Goal: Task Accomplishment & Management: Manage account settings

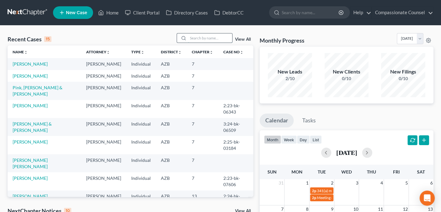
click at [197, 38] on input "search" at bounding box center [210, 37] width 44 height 9
type input "cosgrove"
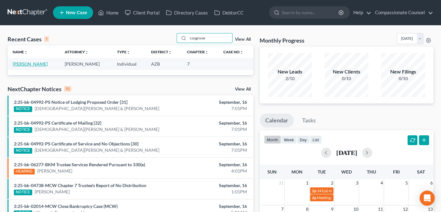
click at [25, 65] on link "[PERSON_NAME]" at bounding box center [30, 63] width 35 height 5
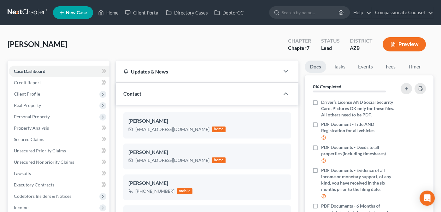
scroll to position [157, 0]
click at [275, 133] on icon "button" at bounding box center [275, 133] width 5 height 5
select select "0"
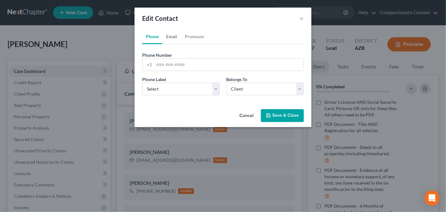
click at [172, 36] on link "Email" at bounding box center [171, 36] width 19 height 15
click at [279, 116] on button "Save & Close" at bounding box center [282, 115] width 43 height 13
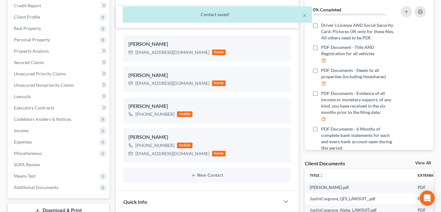
scroll to position [75, 0]
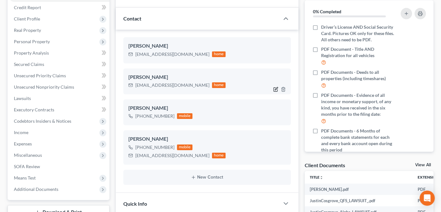
click at [275, 87] on icon "button" at bounding box center [275, 89] width 5 height 5
select select "0"
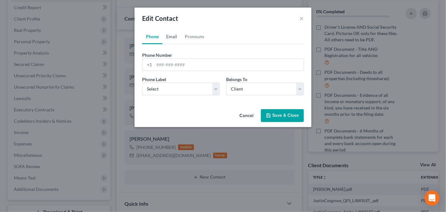
click at [172, 37] on link "Email" at bounding box center [171, 36] width 19 height 15
click at [281, 115] on button "Save & Close" at bounding box center [282, 115] width 43 height 13
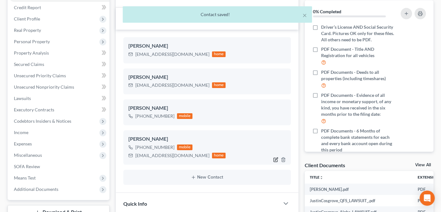
click at [276, 158] on icon "button" at bounding box center [276, 158] width 3 height 3
select select "0"
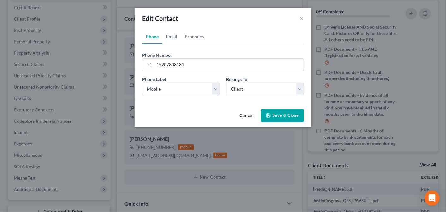
click at [171, 38] on link "Email" at bounding box center [171, 36] width 19 height 15
click at [277, 117] on button "Save & Close" at bounding box center [282, 115] width 43 height 13
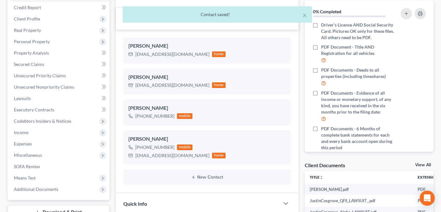
scroll to position [0, 0]
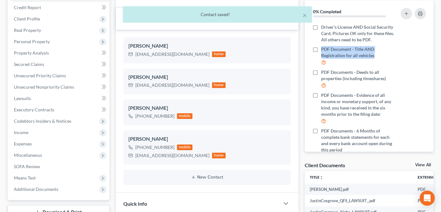
drag, startPoint x: 433, startPoint y: 59, endPoint x: 436, endPoint y: 46, distance: 13.3
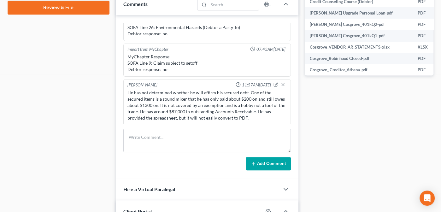
scroll to position [157, 0]
click at [130, 134] on textarea at bounding box center [207, 140] width 168 height 23
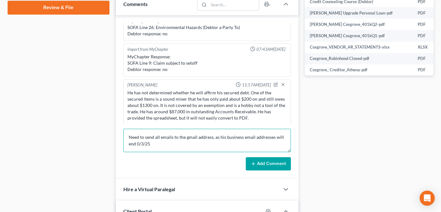
click at [137, 142] on textarea "Need to send all emails to the gmail address, as his business email addresses w…" at bounding box center [207, 140] width 168 height 23
click at [156, 143] on textarea "Need to send all emails to the gmail address, as his business email addresses w…" at bounding box center [207, 140] width 168 height 23
paste textarea "[EMAIL_ADDRESS][DOMAIN_NAME]"
type textarea "Need to send all emails to the gmail address, as his business email addresses w…"
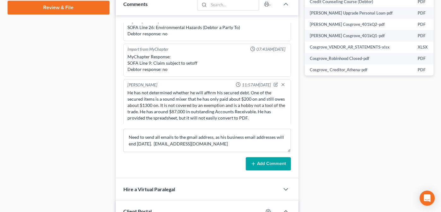
click at [260, 163] on button "Add Comment" at bounding box center [268, 163] width 45 height 13
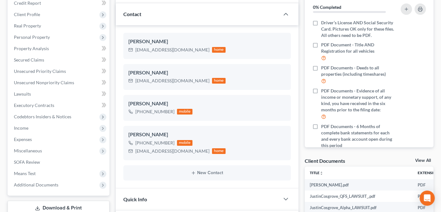
scroll to position [0, 0]
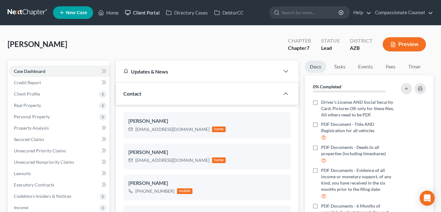
click at [146, 12] on link "Client Portal" at bounding box center [142, 12] width 41 height 11
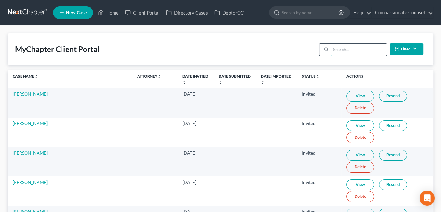
click at [348, 50] on input "search" at bounding box center [359, 50] width 56 height 12
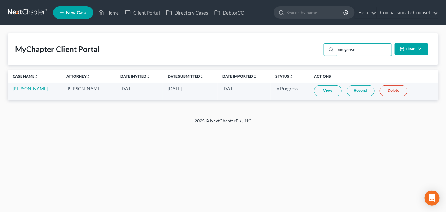
type input "cosgrove"
click at [324, 92] on link "View" at bounding box center [328, 91] width 28 height 11
click at [111, 14] on link "Home" at bounding box center [108, 12] width 27 height 11
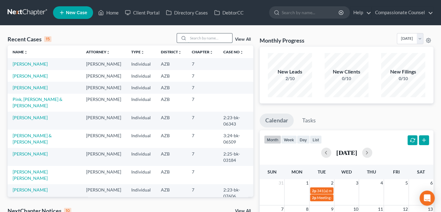
click at [201, 35] on input "search" at bounding box center [210, 37] width 44 height 9
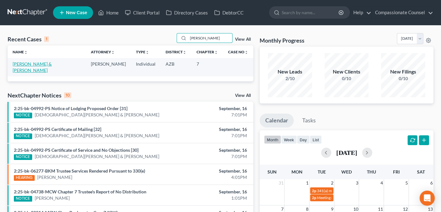
type input "[PERSON_NAME]"
click at [33, 64] on link "[PERSON_NAME] & [PERSON_NAME]" at bounding box center [32, 67] width 39 height 12
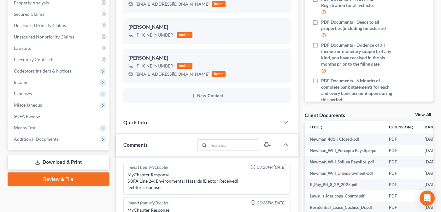
scroll to position [130, 0]
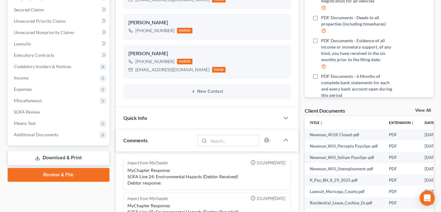
click at [420, 109] on link "View All" at bounding box center [423, 110] width 16 height 4
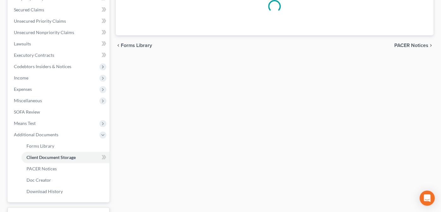
scroll to position [67, 0]
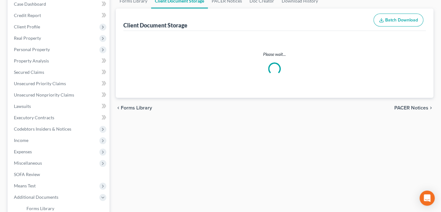
select select "14"
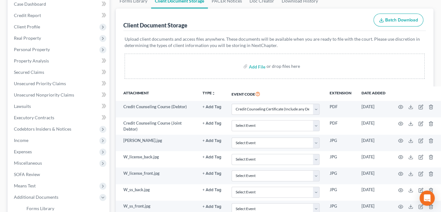
scroll to position [0, 0]
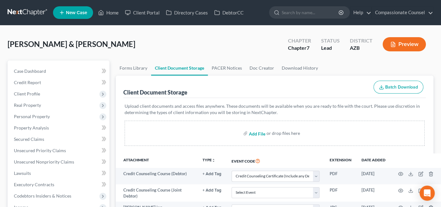
click at [256, 130] on input "file" at bounding box center [256, 133] width 15 height 11
type input "C:\fakepath\Newman_William final 2024 check stub.pdf"
select select "14"
click at [110, 11] on link "Home" at bounding box center [108, 12] width 27 height 11
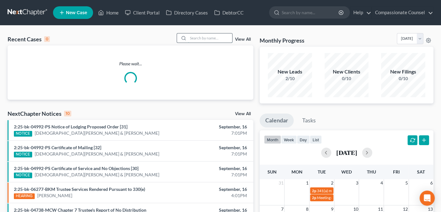
click at [202, 38] on input "search" at bounding box center [210, 37] width 44 height 9
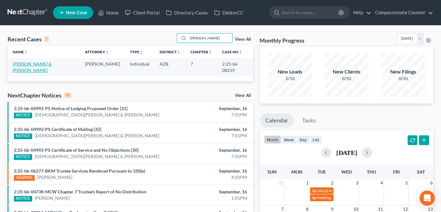
type input "[PERSON_NAME]"
click at [24, 64] on link "[PERSON_NAME] & [PERSON_NAME]" at bounding box center [32, 67] width 39 height 12
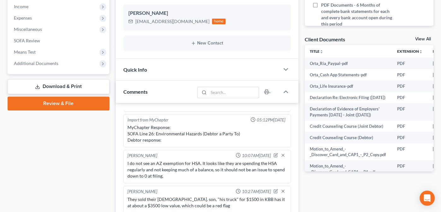
scroll to position [212, 0]
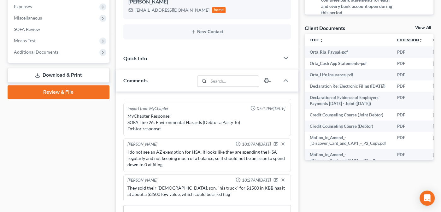
click at [406, 40] on link "Extension unfold_more expand_more expand_less" at bounding box center [410, 40] width 26 height 5
click at [423, 27] on link "View All" at bounding box center [423, 28] width 16 height 4
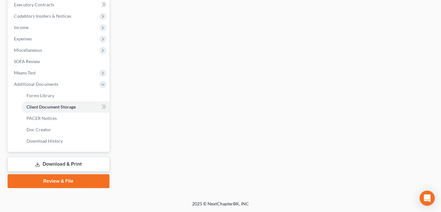
scroll to position [67, 0]
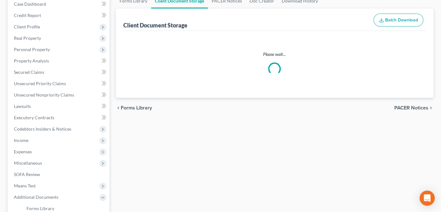
select select "14"
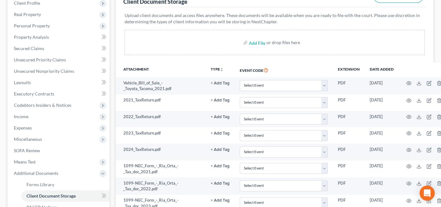
scroll to position [92, 0]
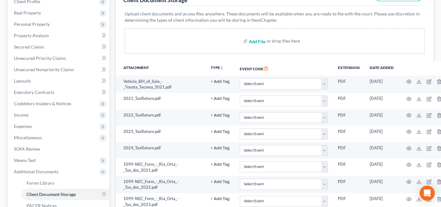
click at [257, 39] on input "file" at bounding box center [256, 40] width 15 height 11
type input "C:\fakepath\Orta_Proof of Insurance.pdf"
select select "14"
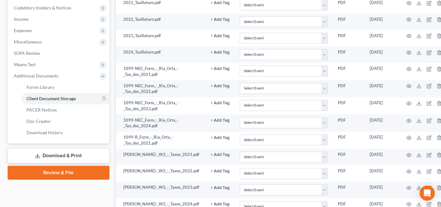
scroll to position [0, 0]
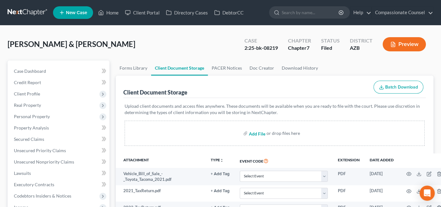
click at [256, 133] on input "file" at bounding box center [256, 133] width 15 height 11
type input "C:\fakepath\Orta_Document Checklist.pdf"
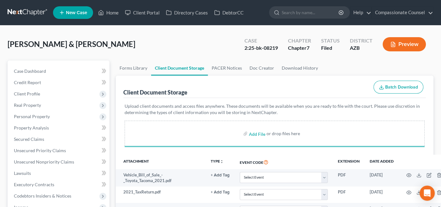
select select "14"
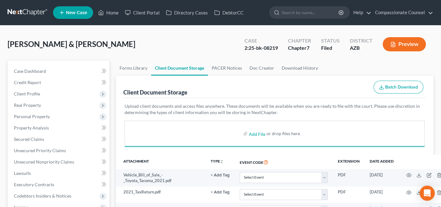
select select "14"
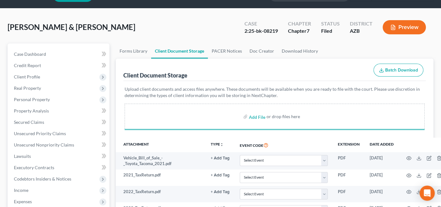
scroll to position [270, 0]
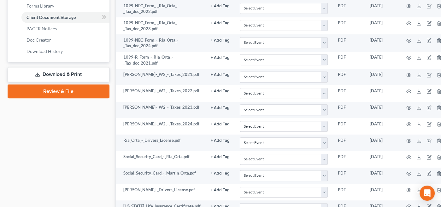
select select "14"
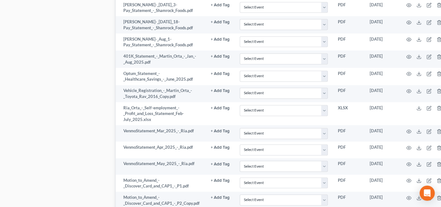
select select "14"
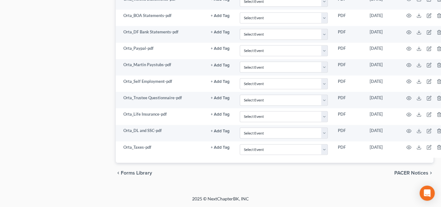
select select "14"
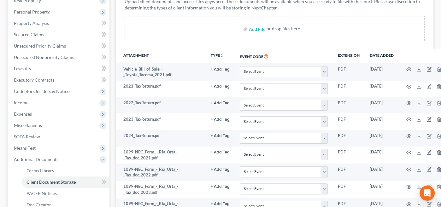
scroll to position [106, 0]
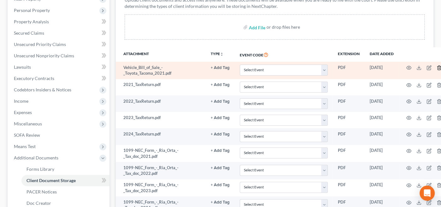
click at [437, 68] on icon "button" at bounding box center [439, 67] width 5 height 5
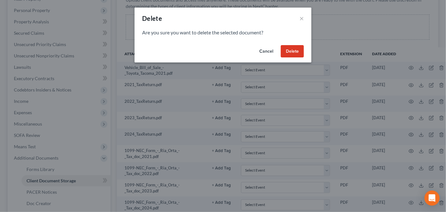
click at [293, 51] on button "Delete" at bounding box center [292, 51] width 23 height 13
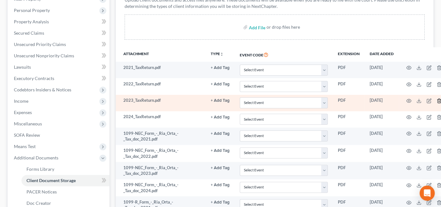
click at [438, 100] on icon "button" at bounding box center [439, 100] width 5 height 5
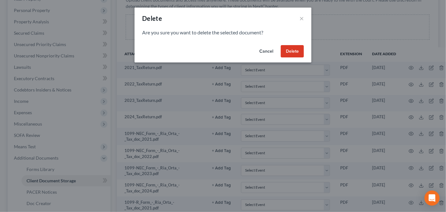
click at [289, 49] on button "Delete" at bounding box center [292, 51] width 23 height 13
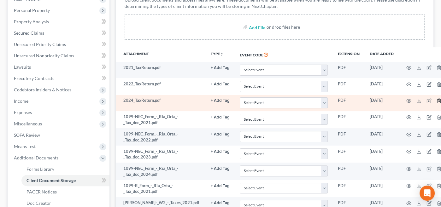
click at [438, 99] on icon "button" at bounding box center [439, 100] width 5 height 5
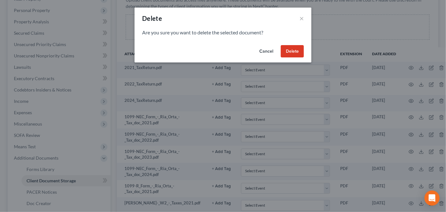
click at [288, 49] on button "Delete" at bounding box center [292, 51] width 23 height 13
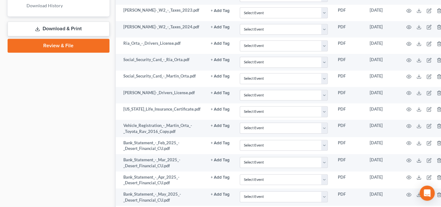
scroll to position [319, 0]
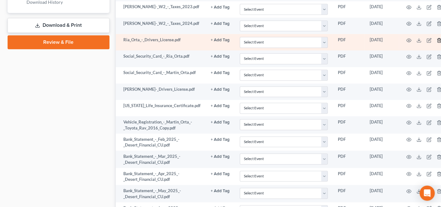
click at [437, 38] on icon "button" at bounding box center [439, 40] width 5 height 5
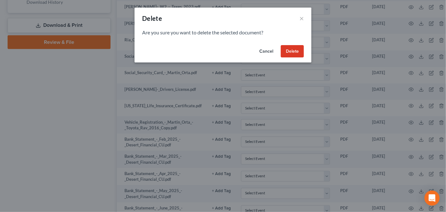
click at [296, 47] on button "Delete" at bounding box center [292, 51] width 23 height 13
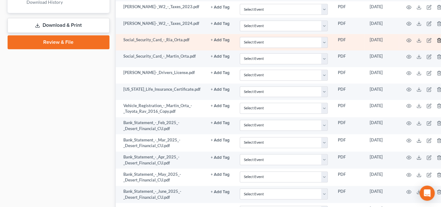
click at [438, 39] on icon "button" at bounding box center [439, 40] width 5 height 5
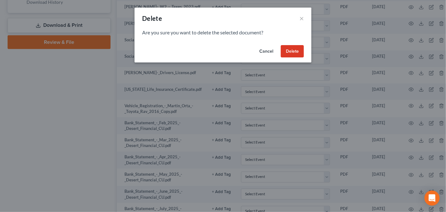
click at [296, 50] on button "Delete" at bounding box center [292, 51] width 23 height 13
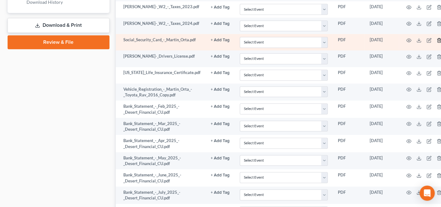
click at [438, 38] on icon "button" at bounding box center [439, 40] width 5 height 5
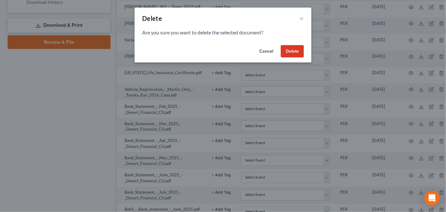
click at [296, 49] on button "Delete" at bounding box center [292, 51] width 23 height 13
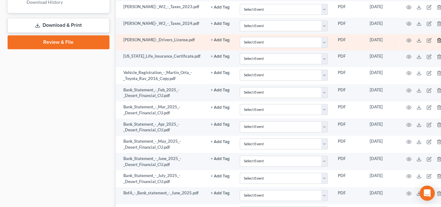
click at [437, 39] on icon "button" at bounding box center [439, 40] width 5 height 5
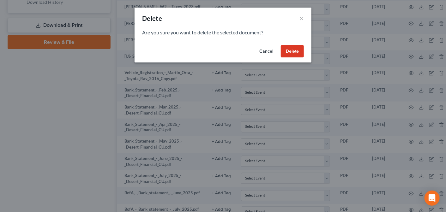
click at [294, 48] on button "Delete" at bounding box center [292, 51] width 23 height 13
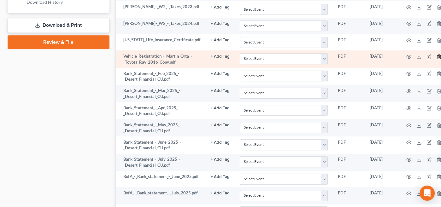
click at [437, 54] on icon "button" at bounding box center [439, 56] width 5 height 5
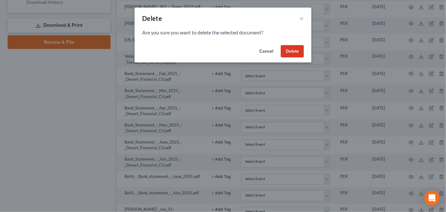
click at [293, 47] on button "Delete" at bounding box center [292, 51] width 23 height 13
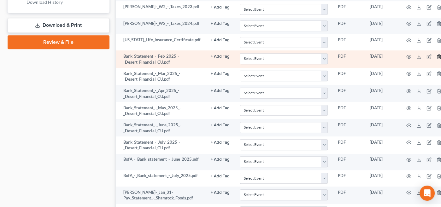
click at [437, 54] on icon "button" at bounding box center [439, 56] width 5 height 5
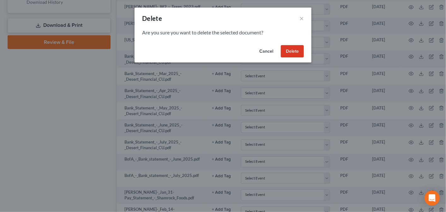
click at [296, 48] on button "Delete" at bounding box center [292, 51] width 23 height 13
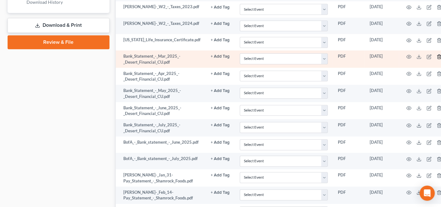
click at [439, 56] on polyline "button" at bounding box center [439, 56] width 4 height 0
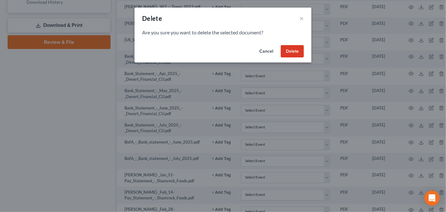
click at [294, 50] on button "Delete" at bounding box center [292, 51] width 23 height 13
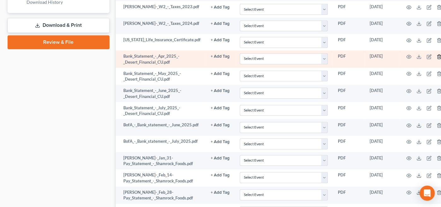
click at [438, 55] on icon "button" at bounding box center [439, 57] width 3 height 4
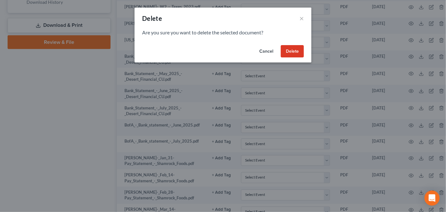
click at [298, 48] on button "Delete" at bounding box center [292, 51] width 23 height 13
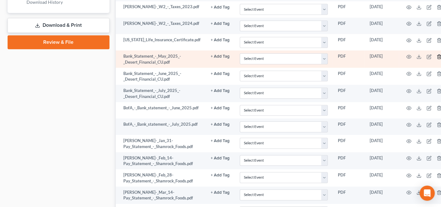
click at [439, 56] on line "button" at bounding box center [439, 56] width 0 height 1
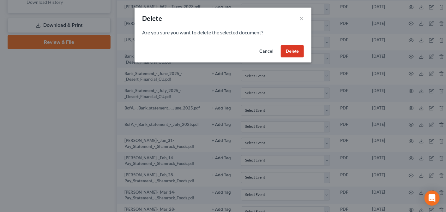
click at [295, 50] on button "Delete" at bounding box center [292, 51] width 23 height 13
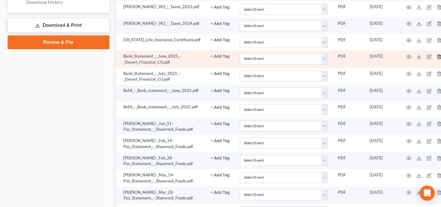
click at [437, 54] on icon "button" at bounding box center [439, 56] width 5 height 5
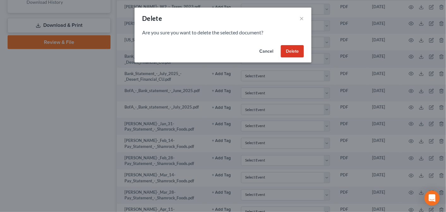
click at [294, 48] on button "Delete" at bounding box center [292, 51] width 23 height 13
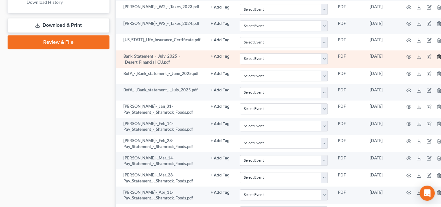
click at [437, 54] on icon "button" at bounding box center [439, 56] width 5 height 5
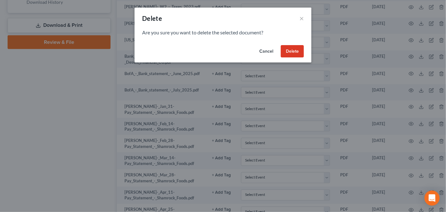
click at [292, 50] on button "Delete" at bounding box center [292, 51] width 23 height 13
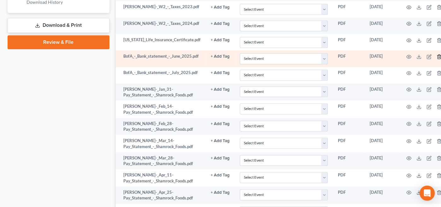
click at [438, 54] on icon "button" at bounding box center [439, 56] width 5 height 5
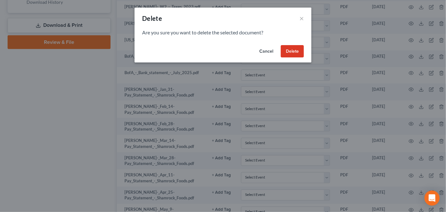
click at [297, 46] on button "Delete" at bounding box center [292, 51] width 23 height 13
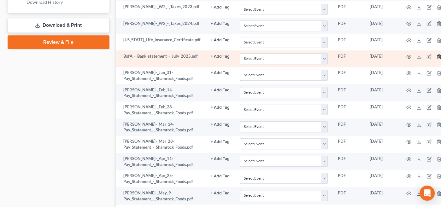
click at [438, 54] on icon "button" at bounding box center [439, 56] width 5 height 5
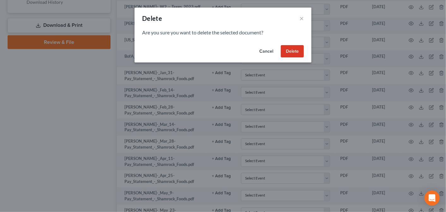
click at [298, 50] on button "Delete" at bounding box center [292, 51] width 23 height 13
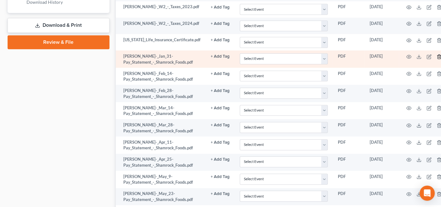
click at [438, 54] on icon "button" at bounding box center [439, 56] width 5 height 5
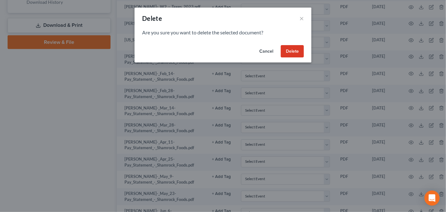
click at [295, 50] on button "Delete" at bounding box center [292, 51] width 23 height 13
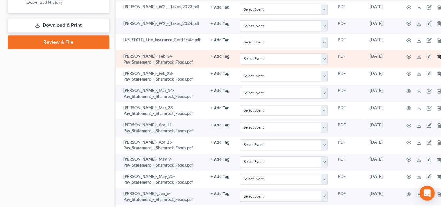
click at [438, 54] on icon "button" at bounding box center [439, 56] width 5 height 5
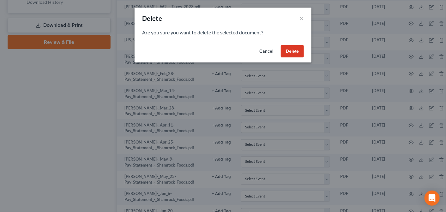
click at [293, 48] on button "Delete" at bounding box center [292, 51] width 23 height 13
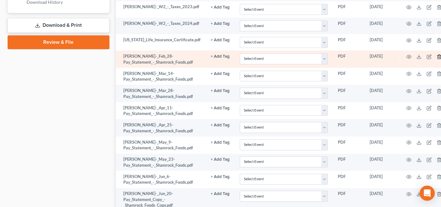
click at [440, 56] on line "button" at bounding box center [440, 56] width 0 height 1
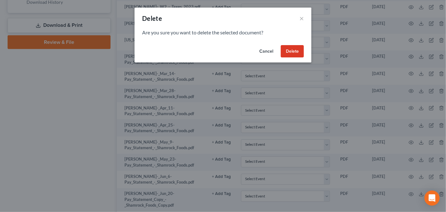
click at [301, 49] on button "Delete" at bounding box center [292, 51] width 23 height 13
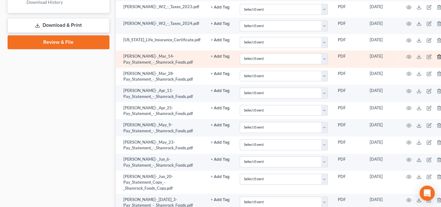
click at [437, 54] on icon "button" at bounding box center [439, 56] width 5 height 5
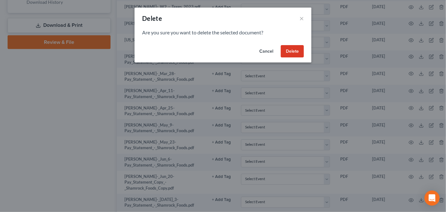
click at [295, 47] on button "Delete" at bounding box center [292, 51] width 23 height 13
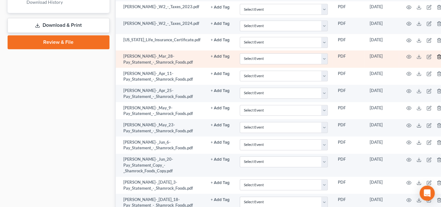
click at [437, 54] on icon "button" at bounding box center [439, 56] width 5 height 5
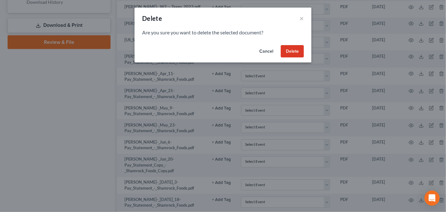
click at [291, 49] on button "Delete" at bounding box center [292, 51] width 23 height 13
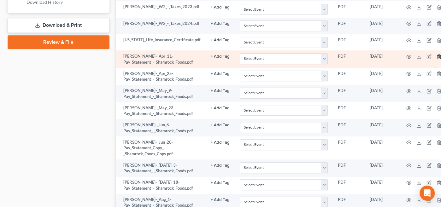
click at [438, 56] on polyline "button" at bounding box center [439, 56] width 4 height 0
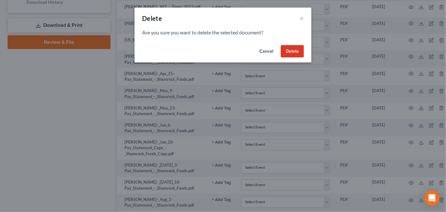
click at [291, 50] on button "Delete" at bounding box center [292, 51] width 23 height 13
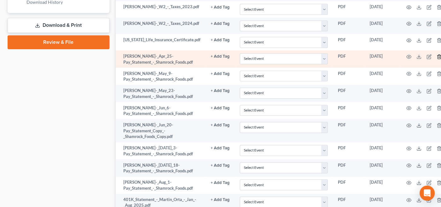
click at [437, 54] on icon "button" at bounding box center [439, 56] width 5 height 5
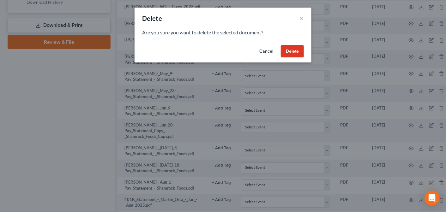
click at [298, 47] on button "Delete" at bounding box center [292, 51] width 23 height 13
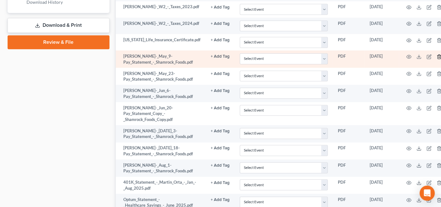
click at [439, 54] on icon "button" at bounding box center [439, 56] width 5 height 5
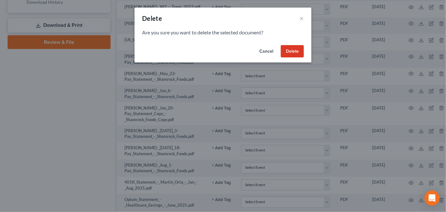
click at [295, 49] on button "Delete" at bounding box center [292, 51] width 23 height 13
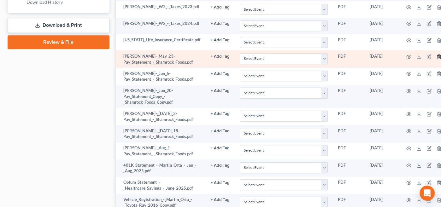
click at [438, 56] on polyline "button" at bounding box center [439, 56] width 4 height 0
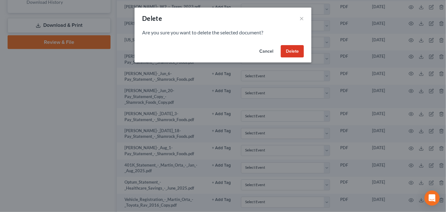
click at [293, 51] on button "Delete" at bounding box center [292, 51] width 23 height 13
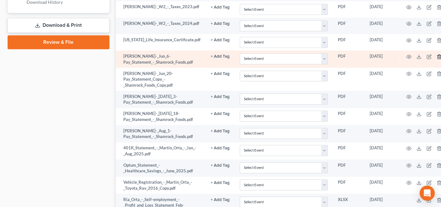
click at [438, 56] on icon "button" at bounding box center [439, 57] width 3 height 4
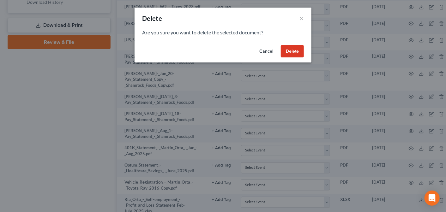
click at [287, 53] on button "Delete" at bounding box center [292, 51] width 23 height 13
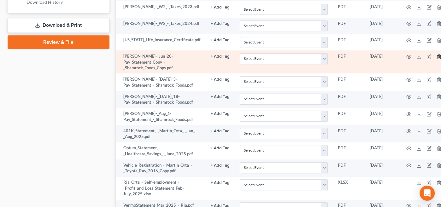
click at [438, 55] on icon "button" at bounding box center [439, 56] width 5 height 5
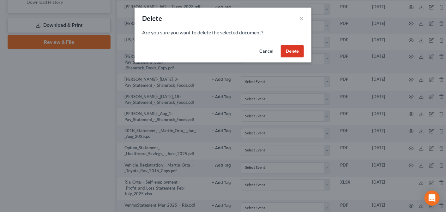
click at [294, 50] on button "Delete" at bounding box center [292, 51] width 23 height 13
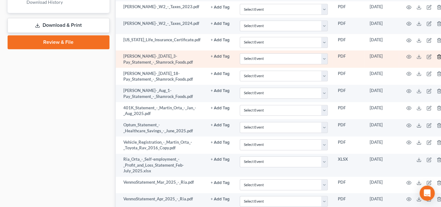
click at [440, 54] on icon "button" at bounding box center [439, 56] width 5 height 5
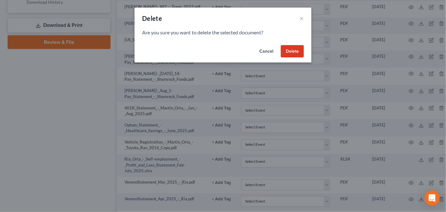
click at [293, 49] on button "Delete" at bounding box center [292, 51] width 23 height 13
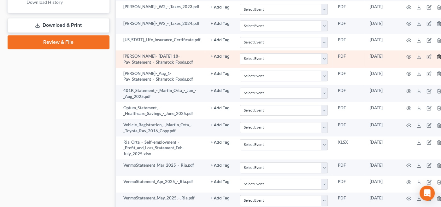
click at [437, 54] on icon "button" at bounding box center [439, 56] width 5 height 5
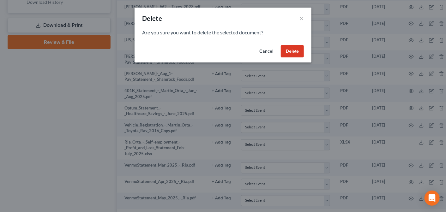
click at [294, 47] on button "Delete" at bounding box center [292, 51] width 23 height 13
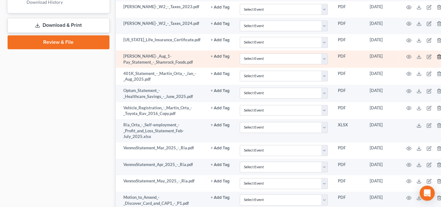
click at [438, 54] on icon "button" at bounding box center [439, 56] width 5 height 5
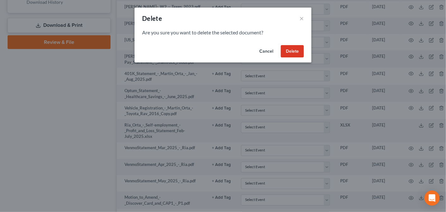
click at [289, 50] on button "Delete" at bounding box center [292, 51] width 23 height 13
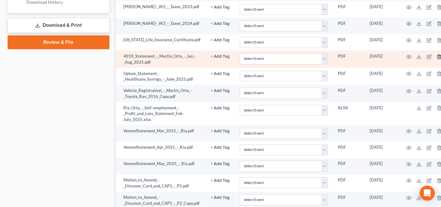
click at [438, 55] on icon "button" at bounding box center [439, 56] width 5 height 5
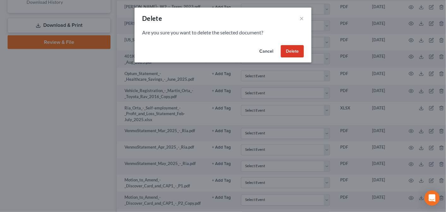
click at [296, 48] on button "Delete" at bounding box center [292, 51] width 23 height 13
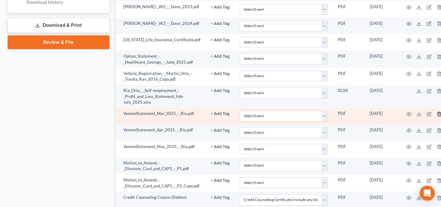
click at [437, 113] on polyline "button" at bounding box center [439, 113] width 4 height 0
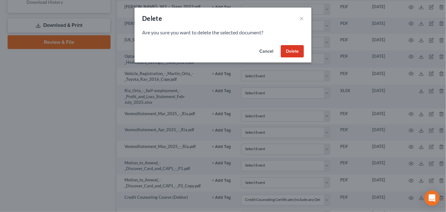
click at [297, 49] on button "Delete" at bounding box center [292, 51] width 23 height 13
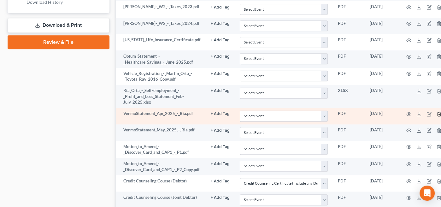
click at [437, 112] on icon "button" at bounding box center [439, 114] width 5 height 5
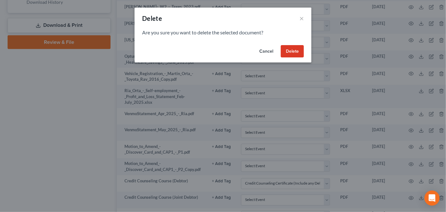
click at [293, 50] on button "Delete" at bounding box center [292, 51] width 23 height 13
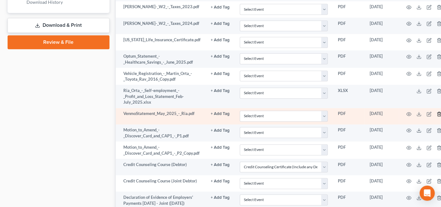
click at [438, 112] on icon "button" at bounding box center [439, 114] width 3 height 4
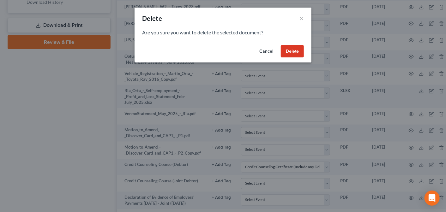
click at [293, 47] on button "Delete" at bounding box center [292, 51] width 23 height 13
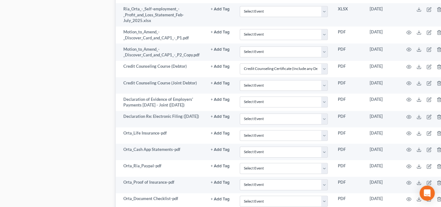
scroll to position [403, 0]
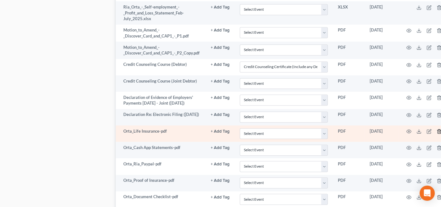
click at [437, 134] on icon "button" at bounding box center [439, 131] width 5 height 5
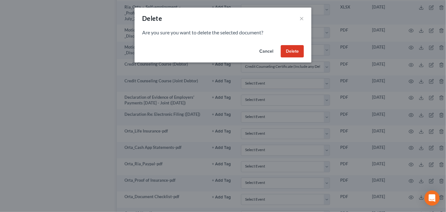
click at [293, 50] on button "Delete" at bounding box center [292, 51] width 23 height 13
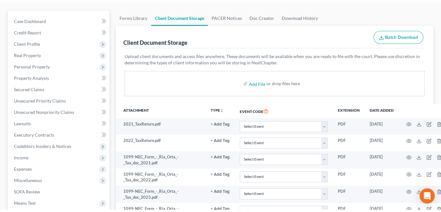
scroll to position [0, 0]
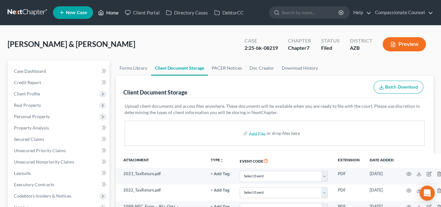
click at [110, 11] on link "Home" at bounding box center [108, 12] width 27 height 11
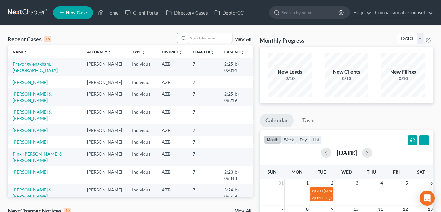
click at [201, 38] on input "search" at bounding box center [210, 37] width 44 height 9
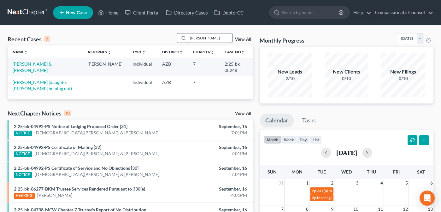
type input "[PERSON_NAME]"
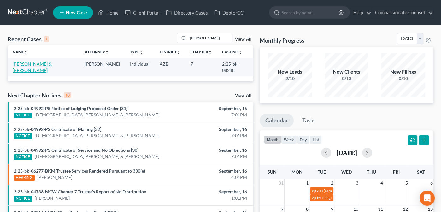
click at [36, 63] on link "[PERSON_NAME] & [PERSON_NAME]" at bounding box center [32, 67] width 39 height 12
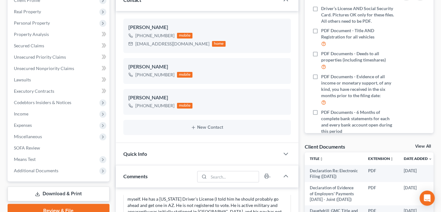
scroll to position [99, 0]
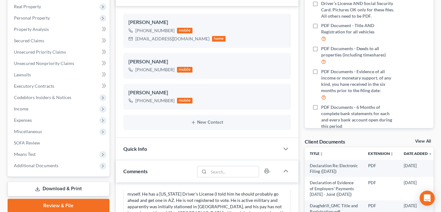
click at [422, 140] on link "View All" at bounding box center [423, 141] width 16 height 4
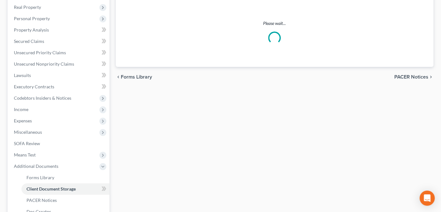
scroll to position [33, 0]
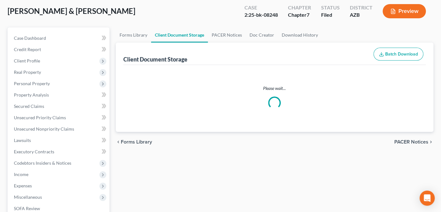
select select "14"
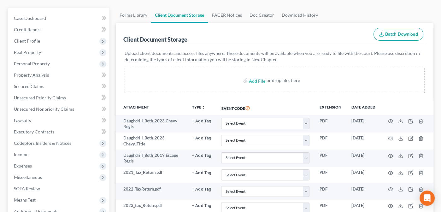
scroll to position [0, 0]
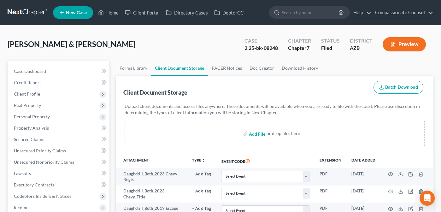
click at [258, 132] on input "file" at bounding box center [256, 133] width 15 height 11
type input "C:\fakepath\Daughdrill_Document Checklist.pdf"
select select "14"
click at [258, 133] on input "file" at bounding box center [256, 133] width 15 height 11
type input "C:\fakepath\Daughdrill_Taxes.pdf"
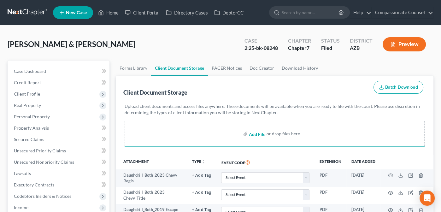
select select "14"
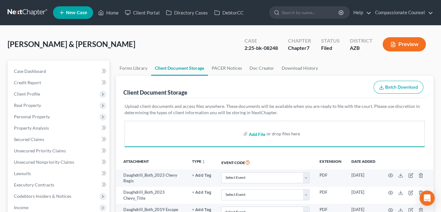
select select "14"
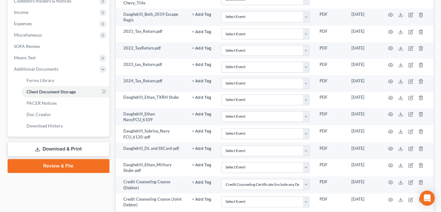
select select "14"
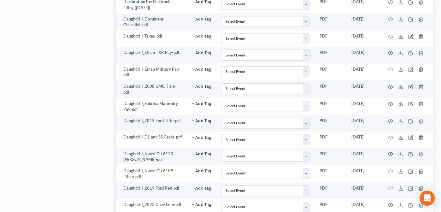
scroll to position [549, 0]
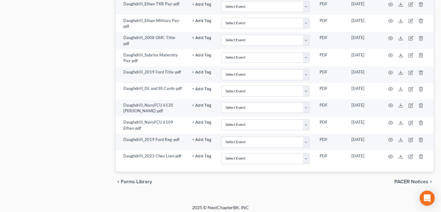
select select "14"
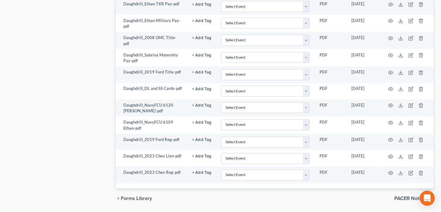
select select "14"
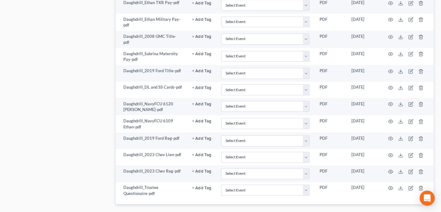
select select "14"
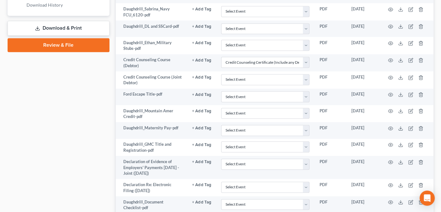
scroll to position [311, 0]
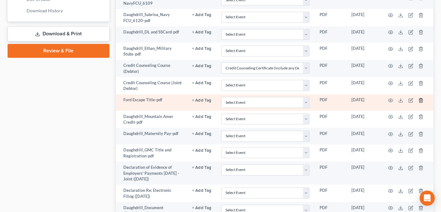
click at [421, 98] on icon "button" at bounding box center [420, 100] width 5 height 5
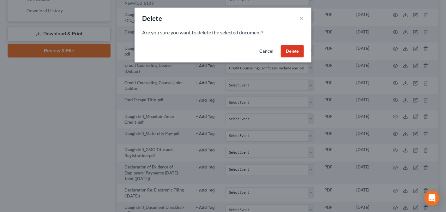
click at [299, 46] on button "Delete" at bounding box center [292, 51] width 23 height 13
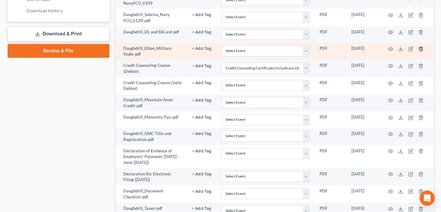
click at [421, 46] on icon "button" at bounding box center [420, 48] width 5 height 5
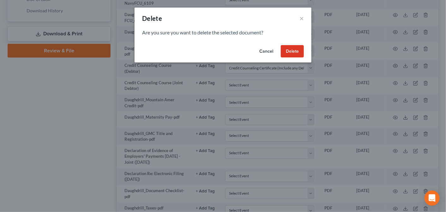
click at [290, 48] on button "Delete" at bounding box center [292, 51] width 23 height 13
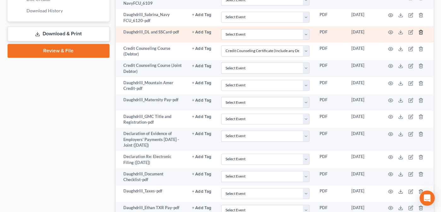
click at [422, 31] on icon "button" at bounding box center [420, 32] width 3 height 4
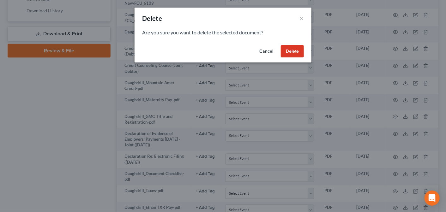
click at [294, 49] on button "Delete" at bounding box center [292, 51] width 23 height 13
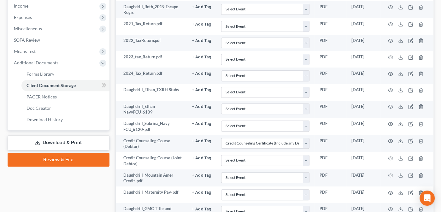
scroll to position [201, 0]
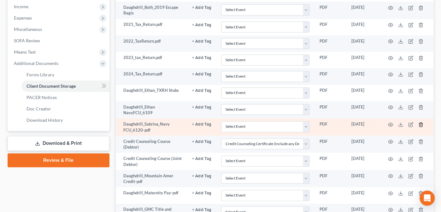
click at [420, 122] on icon "button" at bounding box center [420, 124] width 5 height 5
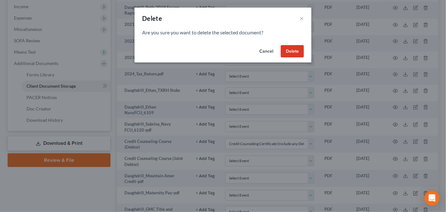
click at [294, 49] on button "Delete" at bounding box center [292, 51] width 23 height 13
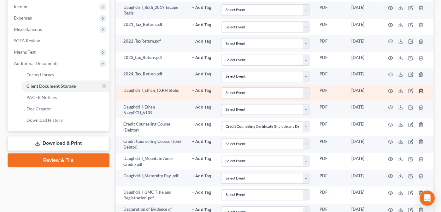
click at [421, 88] on icon "button" at bounding box center [420, 90] width 5 height 5
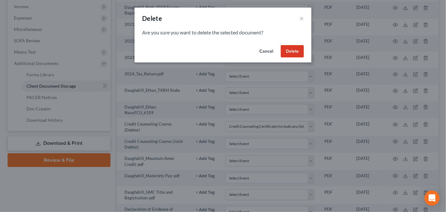
click at [291, 52] on button "Delete" at bounding box center [292, 51] width 23 height 13
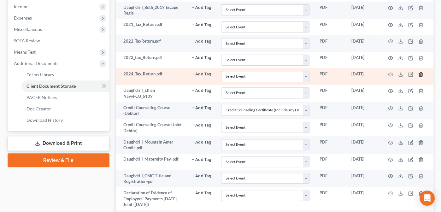
click at [419, 74] on icon "button" at bounding box center [420, 74] width 3 height 4
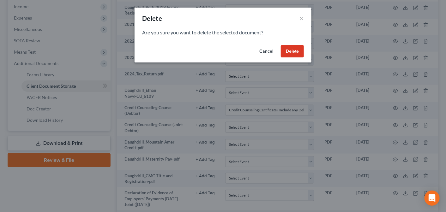
click at [295, 49] on button "Delete" at bounding box center [292, 51] width 23 height 13
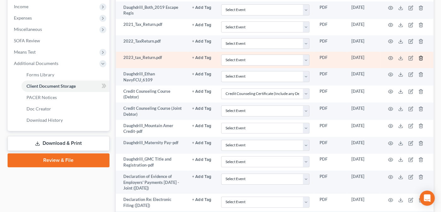
click at [420, 56] on icon "button" at bounding box center [420, 58] width 5 height 5
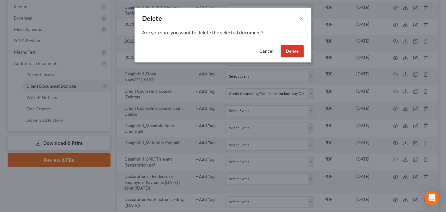
click at [294, 50] on button "Delete" at bounding box center [292, 51] width 23 height 13
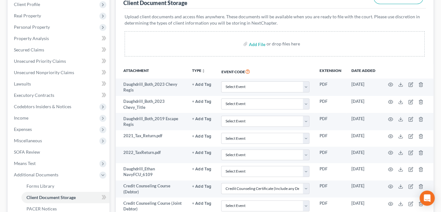
scroll to position [87, 0]
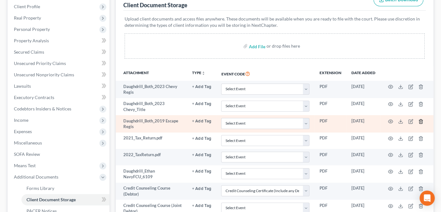
click at [420, 120] on icon "button" at bounding box center [420, 121] width 5 height 5
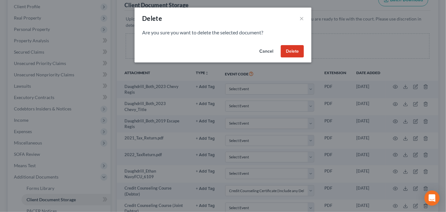
click at [294, 52] on button "Delete" at bounding box center [292, 51] width 23 height 13
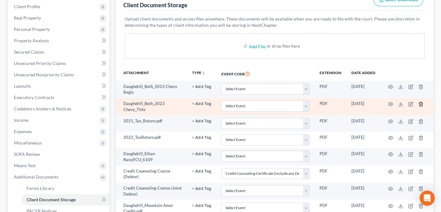
click at [422, 102] on icon "button" at bounding box center [420, 104] width 3 height 4
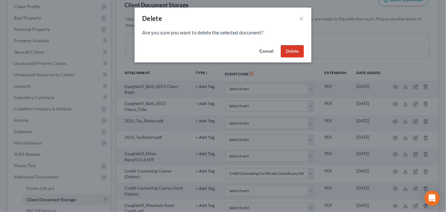
click at [294, 50] on button "Delete" at bounding box center [292, 51] width 23 height 13
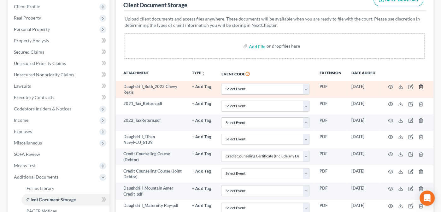
click at [422, 85] on icon "button" at bounding box center [420, 87] width 3 height 4
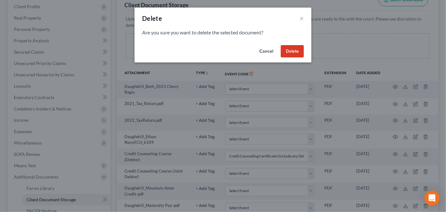
click at [297, 47] on button "Delete" at bounding box center [292, 51] width 23 height 13
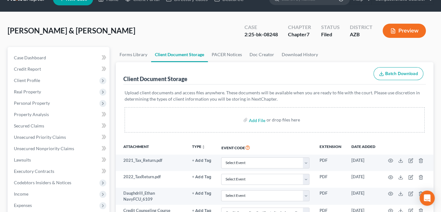
scroll to position [0, 0]
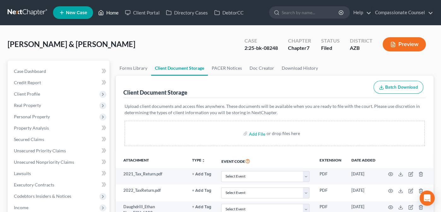
click at [113, 12] on link "Home" at bounding box center [108, 12] width 27 height 11
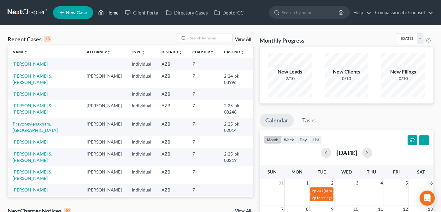
click at [117, 11] on link "Home" at bounding box center [108, 12] width 27 height 11
click at [195, 37] on input "search" at bounding box center [210, 37] width 44 height 9
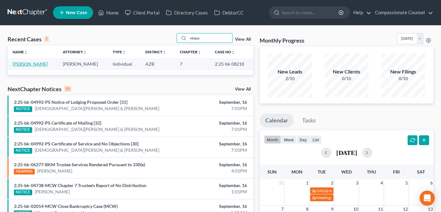
type input "vespa"
click at [24, 62] on link "[PERSON_NAME]" at bounding box center [30, 63] width 35 height 5
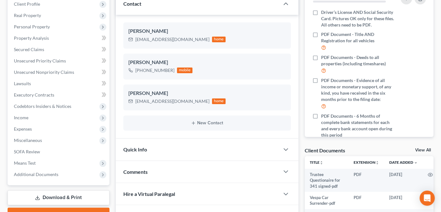
scroll to position [126, 0]
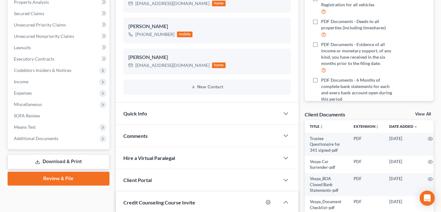
click at [419, 114] on link "View All" at bounding box center [423, 114] width 16 height 4
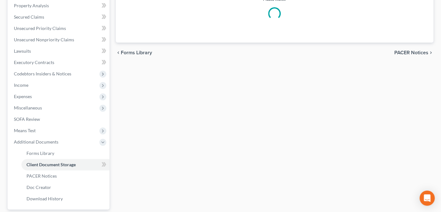
scroll to position [67, 0]
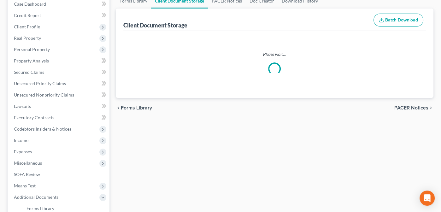
select select "14"
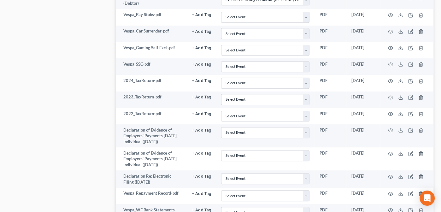
scroll to position [373, 0]
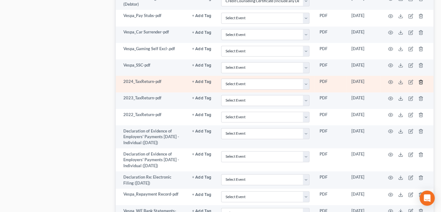
click at [420, 80] on icon "button" at bounding box center [420, 82] width 5 height 5
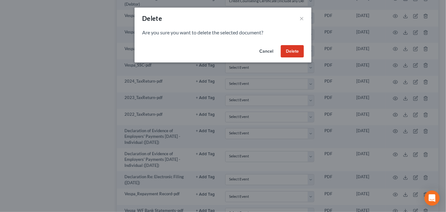
click at [293, 49] on button "Delete" at bounding box center [292, 51] width 23 height 13
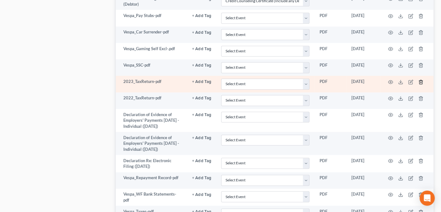
click at [421, 81] on polyline "button" at bounding box center [421, 81] width 4 height 0
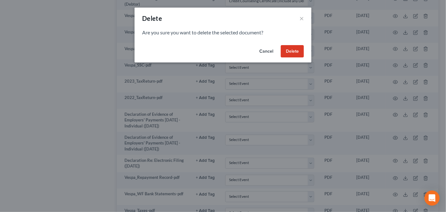
click at [292, 52] on button "Delete" at bounding box center [292, 51] width 23 height 13
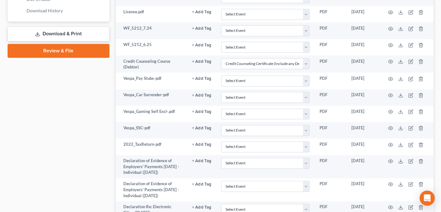
scroll to position [311, 0]
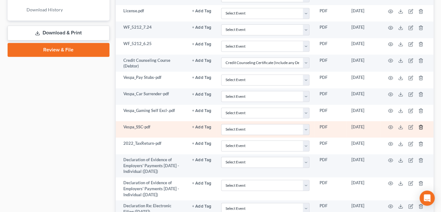
click at [421, 127] on line "button" at bounding box center [421, 127] width 0 height 1
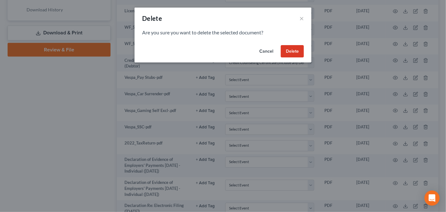
click at [295, 49] on button "Delete" at bounding box center [292, 51] width 23 height 13
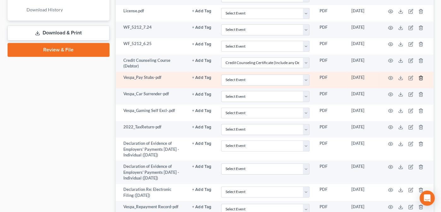
click at [421, 77] on polyline "button" at bounding box center [421, 77] width 4 height 0
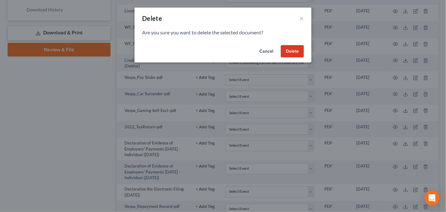
click at [290, 47] on button "Delete" at bounding box center [292, 51] width 23 height 13
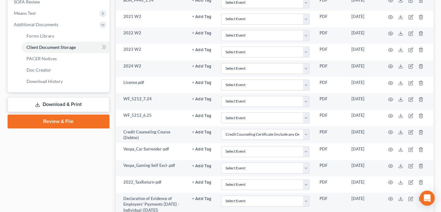
scroll to position [227, 0]
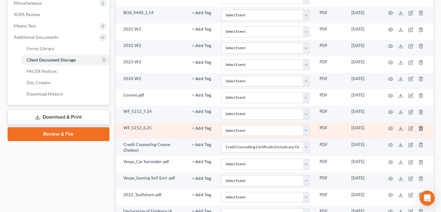
click at [421, 128] on line "button" at bounding box center [421, 128] width 0 height 1
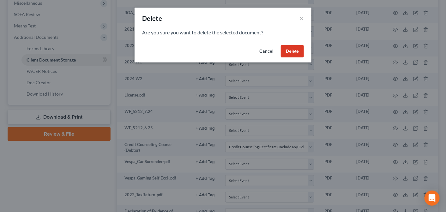
click at [295, 49] on button "Delete" at bounding box center [292, 51] width 23 height 13
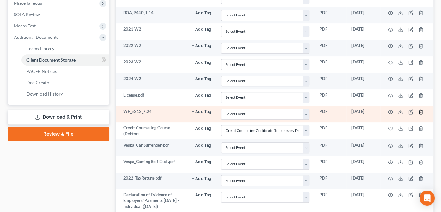
click at [421, 111] on polyline "button" at bounding box center [421, 111] width 4 height 0
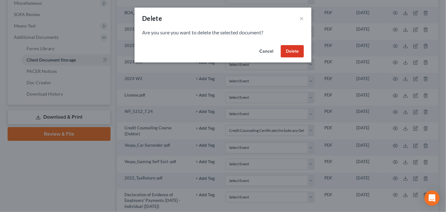
click at [291, 50] on button "Delete" at bounding box center [292, 51] width 23 height 13
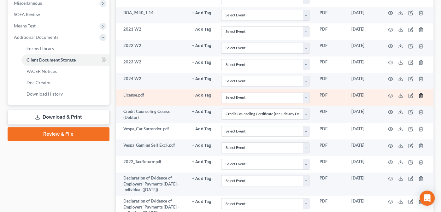
click at [419, 93] on icon "button" at bounding box center [420, 95] width 3 height 4
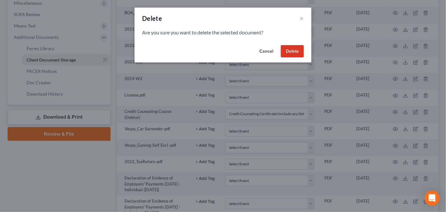
click at [293, 49] on button "Delete" at bounding box center [292, 51] width 23 height 13
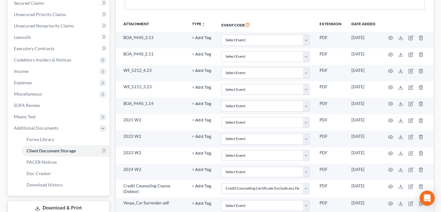
scroll to position [125, 0]
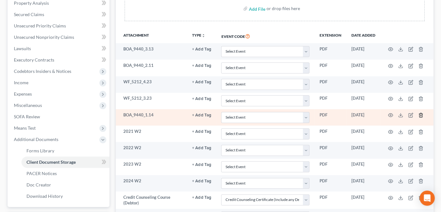
click at [422, 113] on icon "button" at bounding box center [420, 115] width 3 height 4
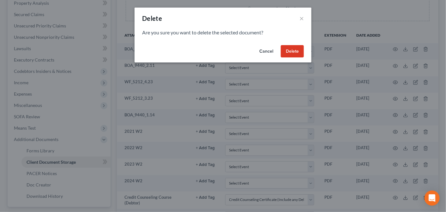
click at [287, 48] on button "Delete" at bounding box center [292, 51] width 23 height 13
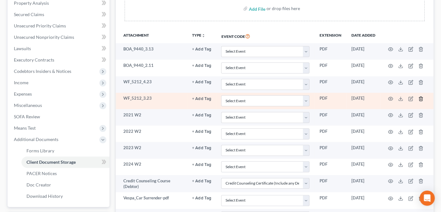
click at [421, 98] on polyline "button" at bounding box center [421, 98] width 4 height 0
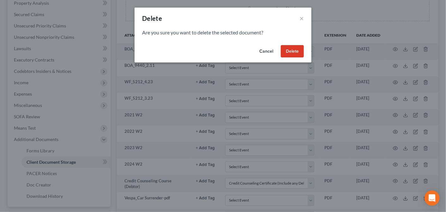
click at [289, 49] on button "Delete" at bounding box center [292, 51] width 23 height 13
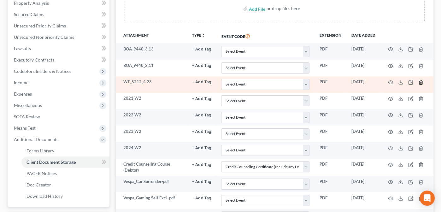
click at [421, 80] on icon "button" at bounding box center [420, 82] width 5 height 5
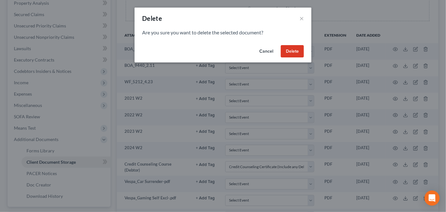
click at [287, 49] on button "Delete" at bounding box center [292, 51] width 23 height 13
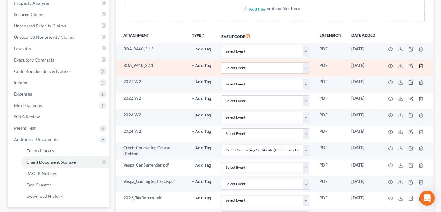
click at [419, 64] on icon "button" at bounding box center [420, 66] width 3 height 4
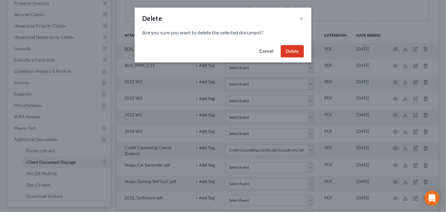
click at [285, 52] on button "Delete" at bounding box center [292, 51] width 23 height 13
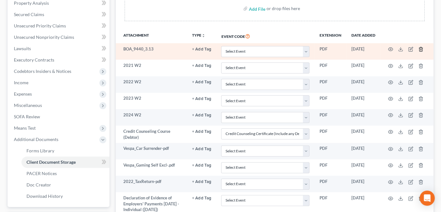
click at [421, 47] on icon "button" at bounding box center [420, 49] width 5 height 5
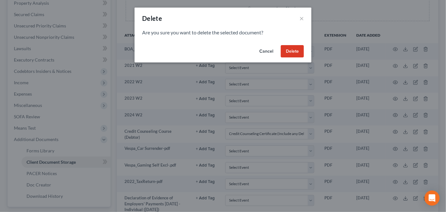
click at [292, 50] on button "Delete" at bounding box center [292, 51] width 23 height 13
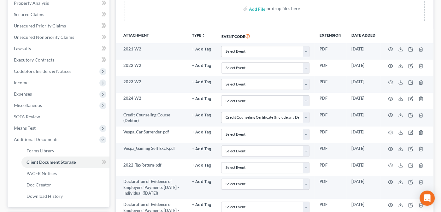
scroll to position [0, 0]
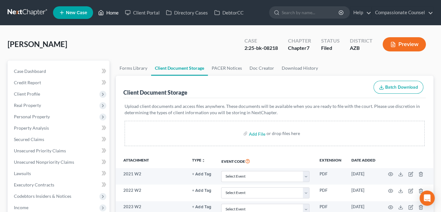
click at [108, 12] on link "Home" at bounding box center [108, 12] width 27 height 11
